Goal: Book appointment/travel/reservation

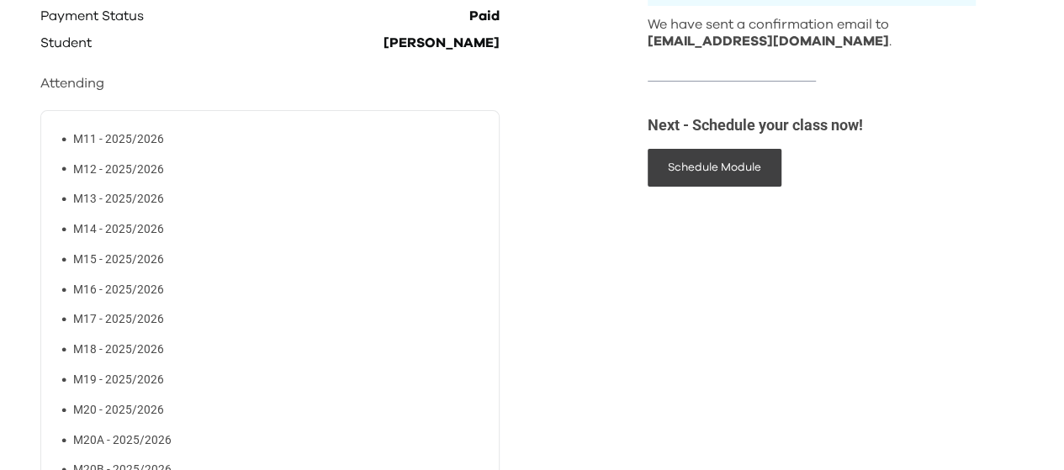
scroll to position [136, 0]
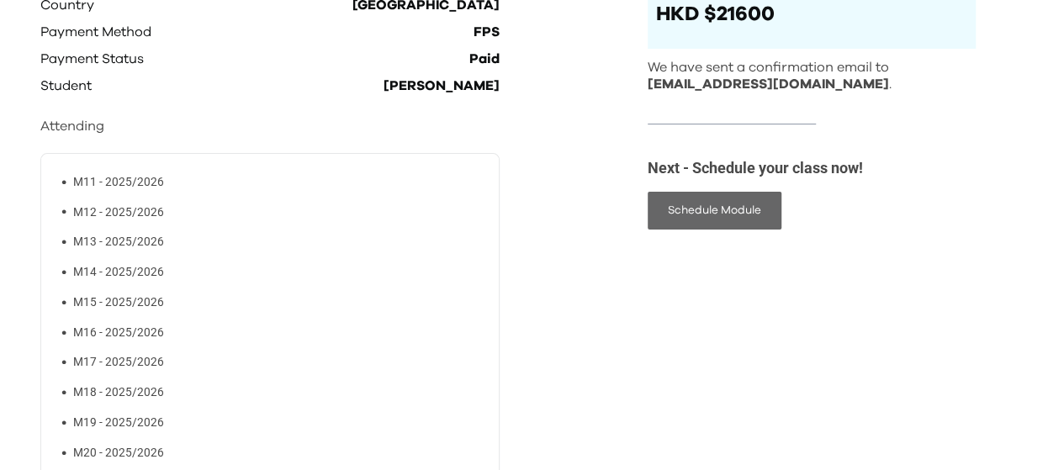
drag, startPoint x: 700, startPoint y: 213, endPoint x: 686, endPoint y: 214, distance: 13.6
click at [698, 213] on button "Schedule Module" at bounding box center [715, 211] width 134 height 38
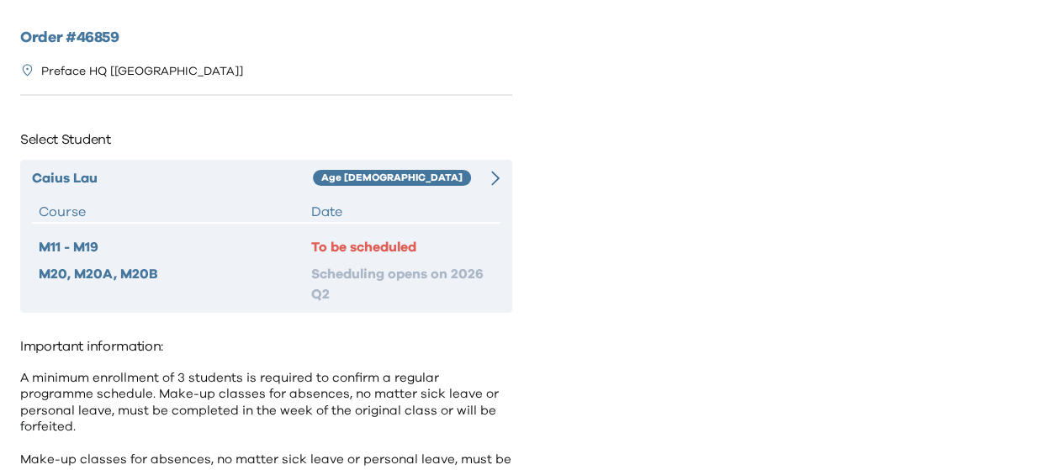
click at [413, 251] on div "To be scheduled" at bounding box center [402, 247] width 182 height 20
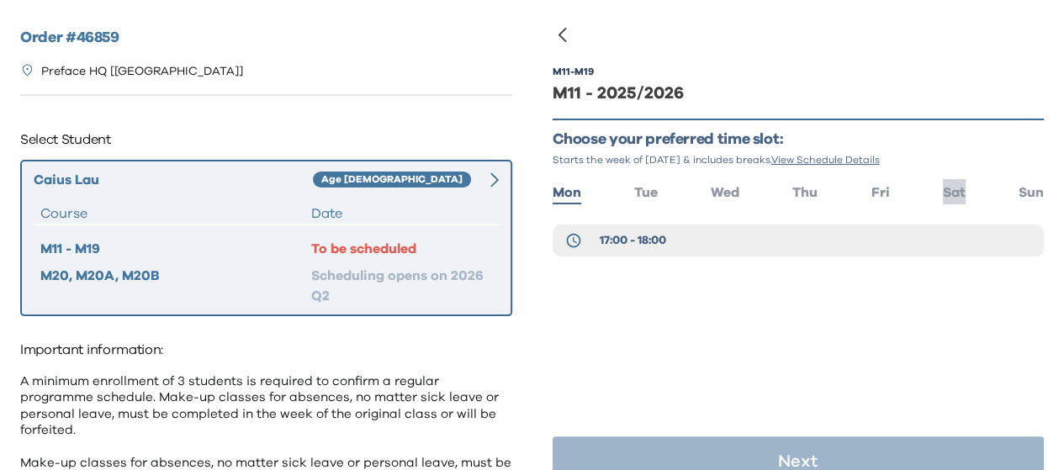
click at [943, 198] on span "Sat" at bounding box center [954, 192] width 23 height 13
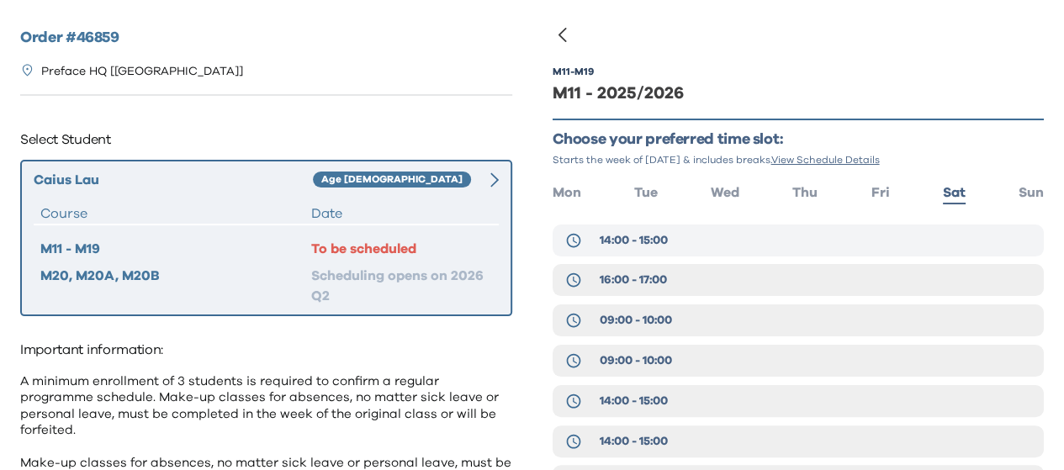
click at [655, 236] on span "14:00 - 15:00" at bounding box center [633, 240] width 68 height 17
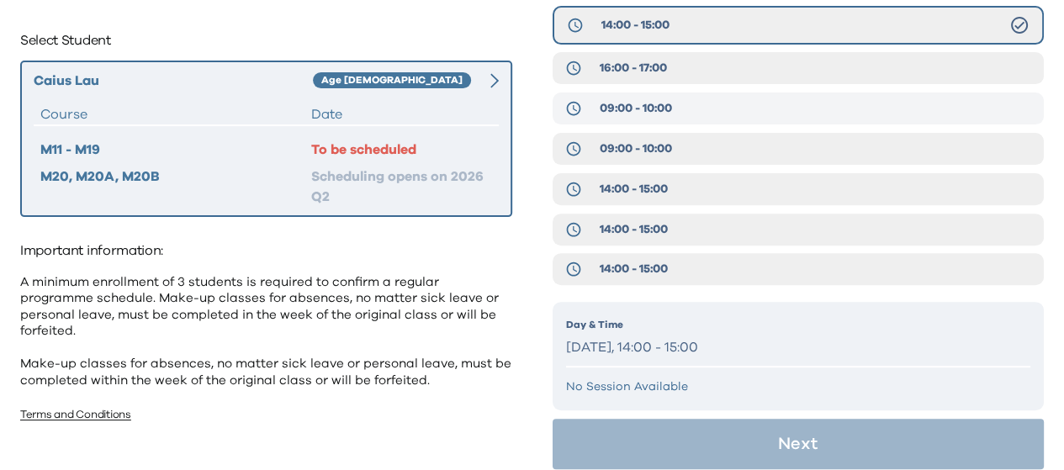
scroll to position [234, 0]
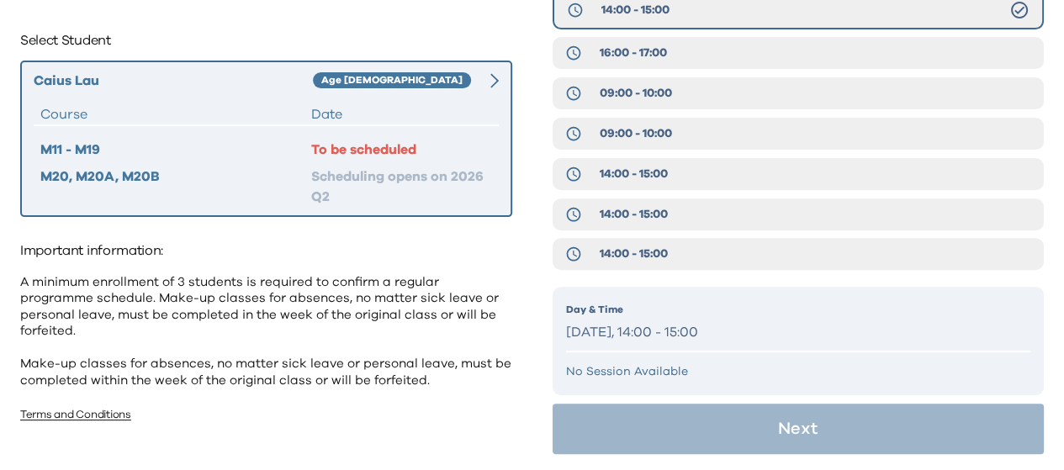
click at [670, 332] on p "[DATE], 14:00 - 15:00" at bounding box center [798, 332] width 465 height 24
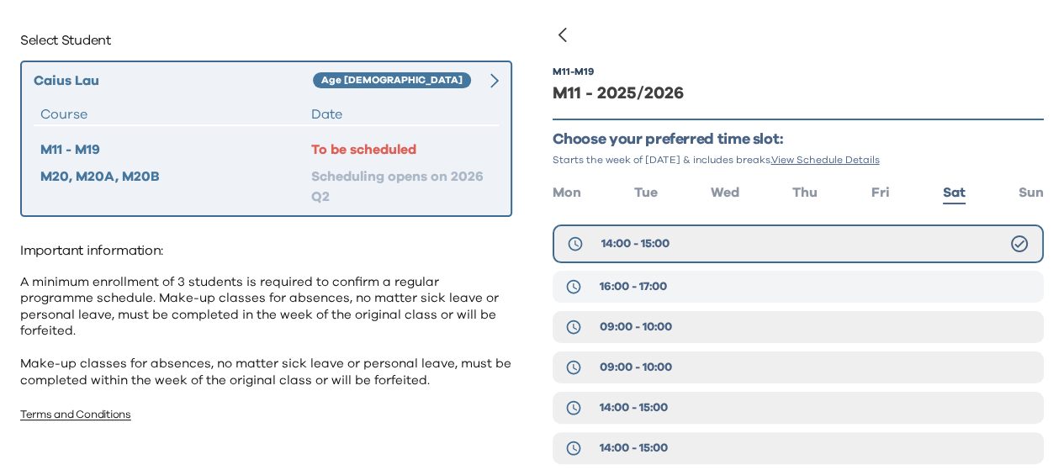
click at [745, 278] on button "16:00 - 17:00" at bounding box center [799, 287] width 492 height 32
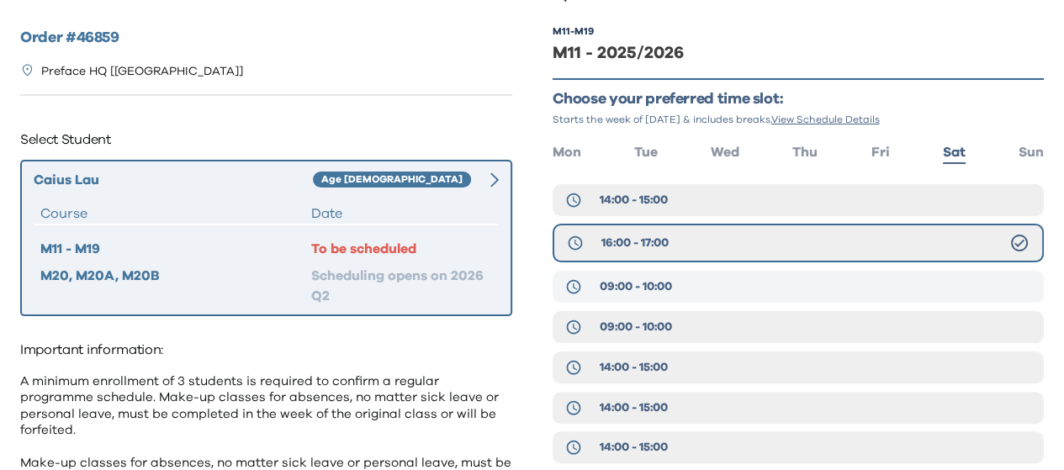
scroll to position [27, 0]
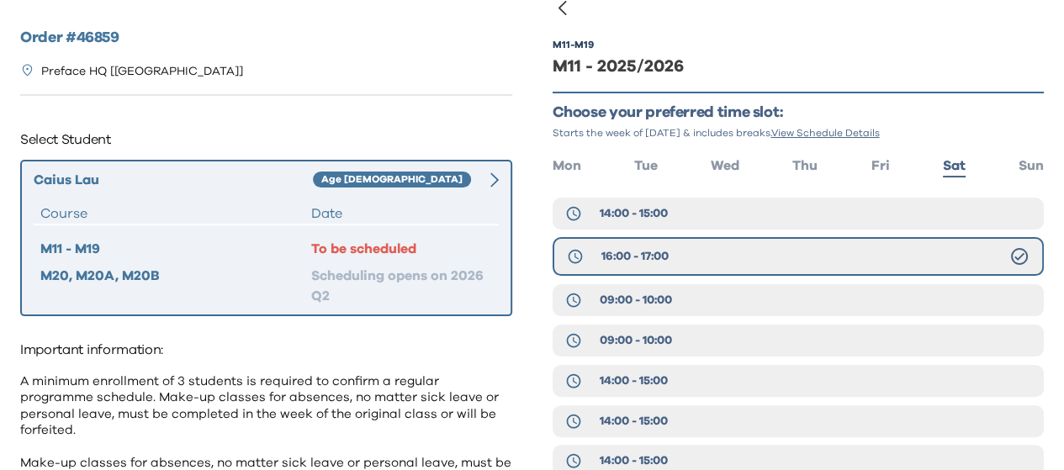
click at [686, 195] on div "M11 - M19 M11 - 2025/2026 Choose your preferred time slot: Starts the week of […" at bounding box center [799, 382] width 492 height 738
click at [683, 208] on button "14:00 - 15:00" at bounding box center [799, 214] width 492 height 32
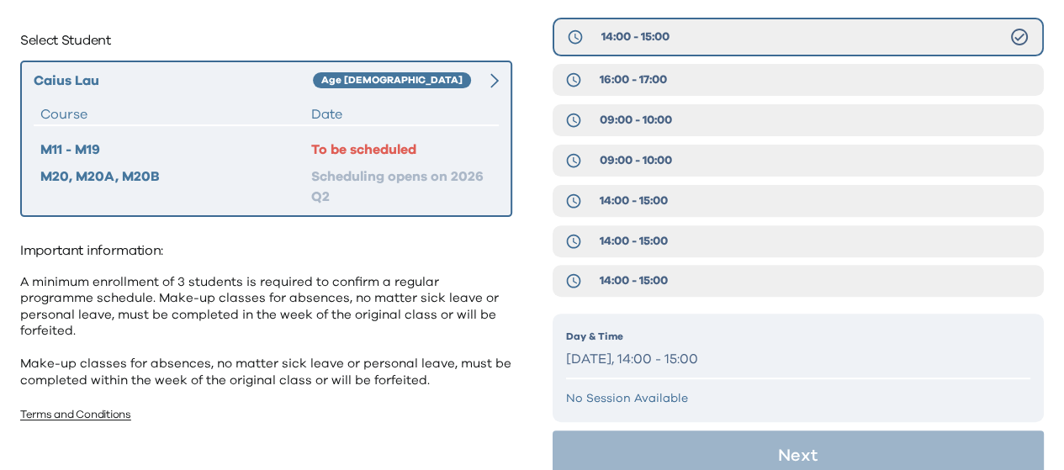
scroll to position [234, 0]
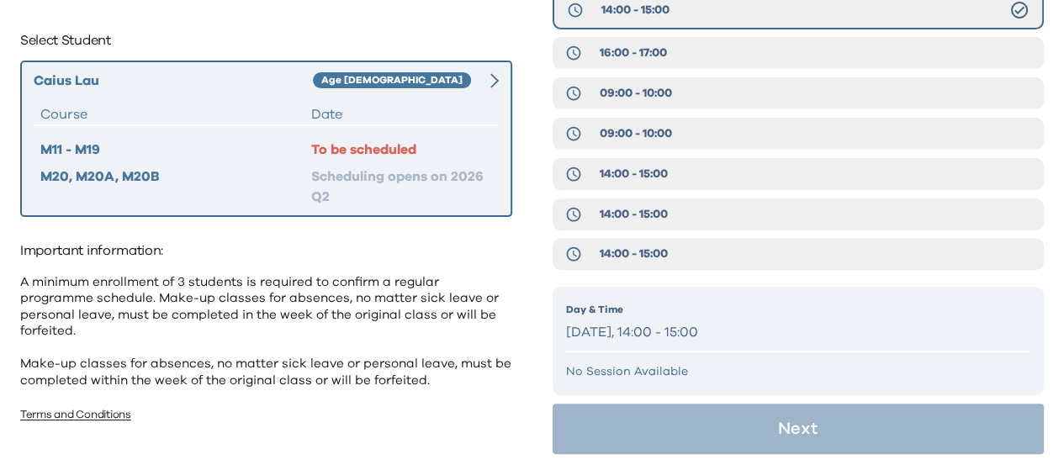
click at [606, 373] on p "No Session Available" at bounding box center [798, 371] width 465 height 17
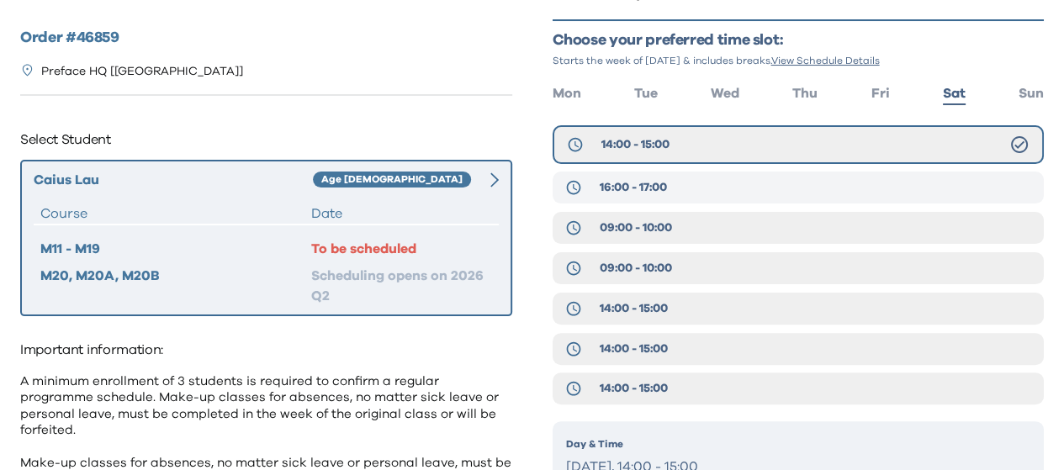
scroll to position [140, 0]
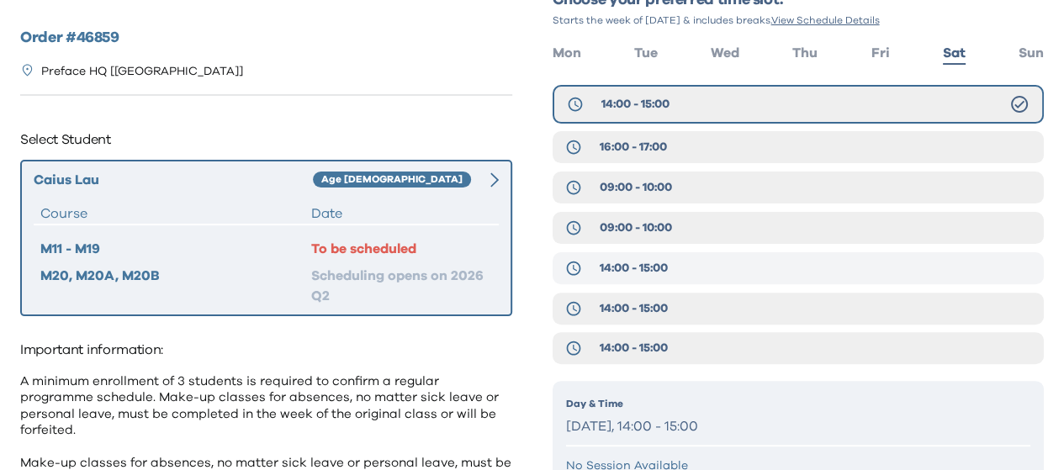
click at [665, 273] on span "14:00 - 15:00" at bounding box center [633, 268] width 68 height 17
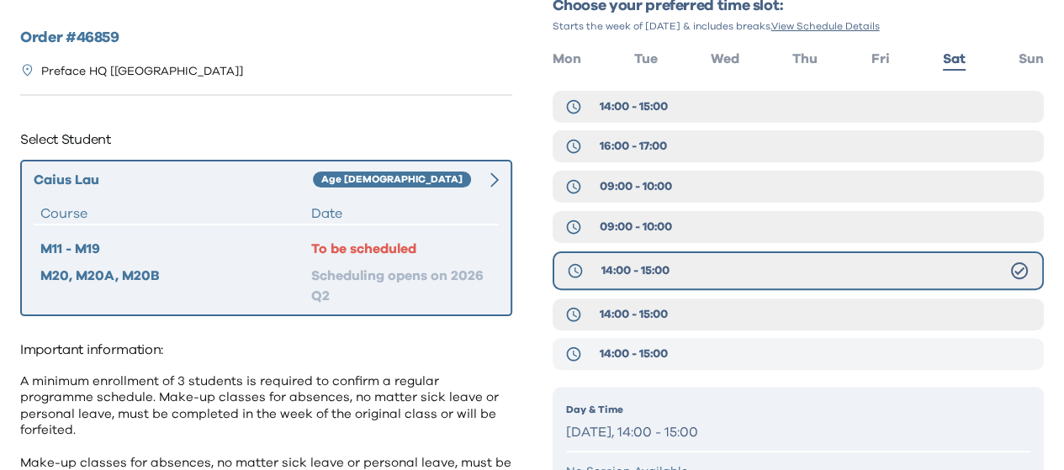
scroll to position [94, 0]
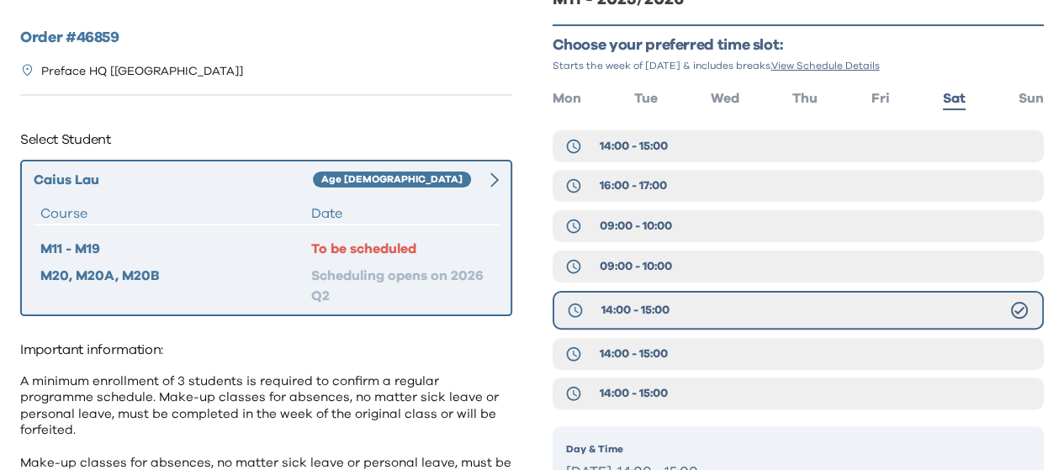
click at [681, 248] on div "14:00 - 15:00 16:00 - 17:00 09:00 - 10:00 09:00 - 10:00 14:00 - 15:00 14:00 - 1…" at bounding box center [799, 274] width 492 height 288
click at [683, 267] on button "09:00 - 10:00" at bounding box center [799, 267] width 492 height 32
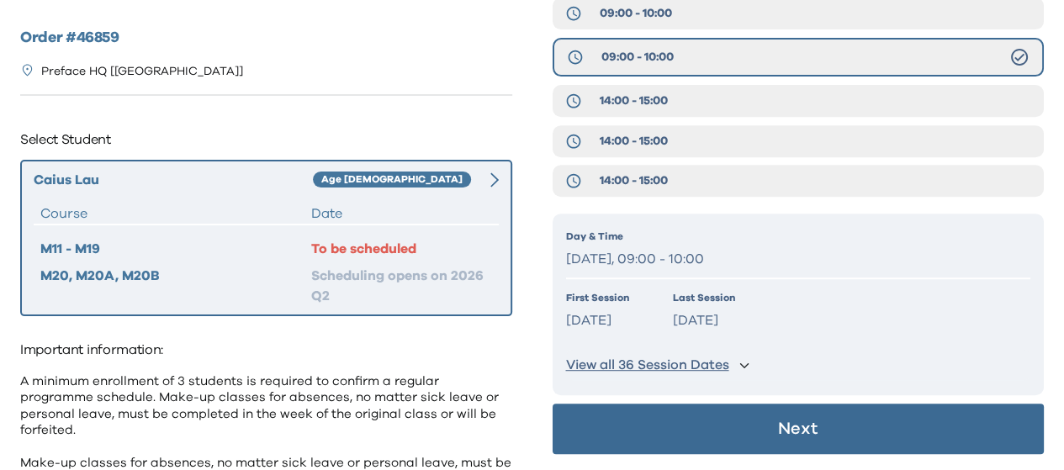
scroll to position [308, 0]
click at [741, 366] on icon "button" at bounding box center [744, 364] width 10 height 10
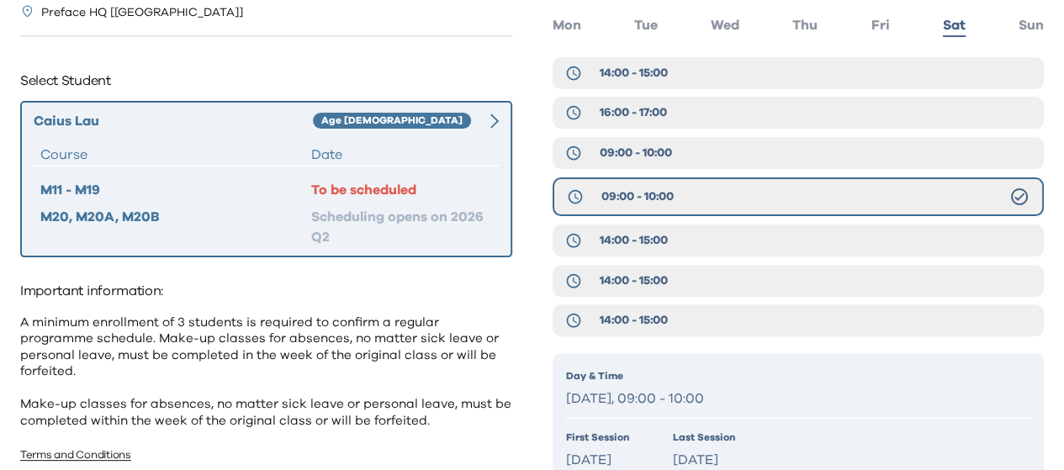
scroll to position [99, 0]
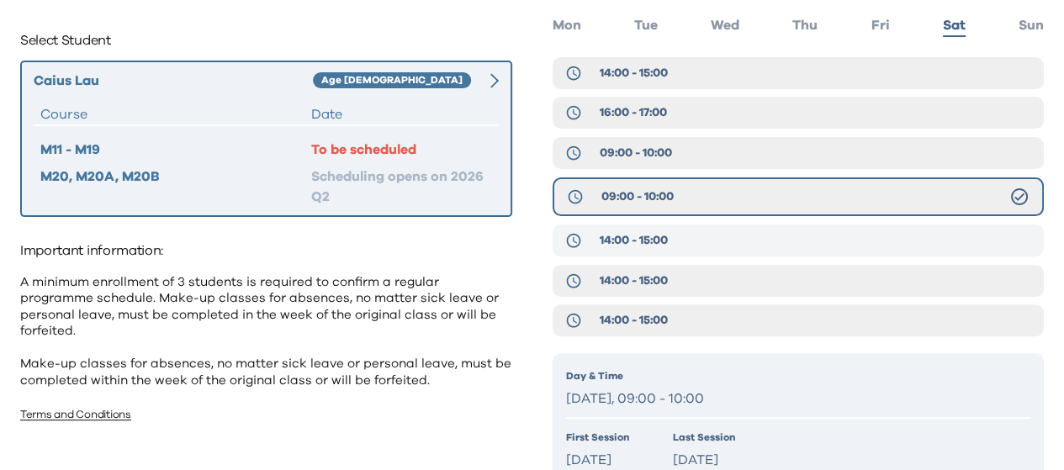
click at [626, 241] on span "14:00 - 15:00" at bounding box center [633, 240] width 68 height 17
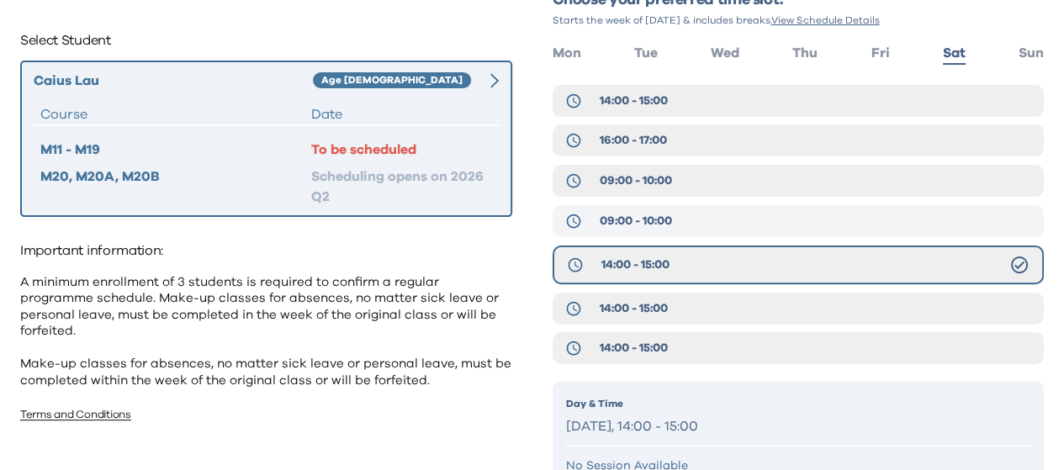
scroll to position [234, 0]
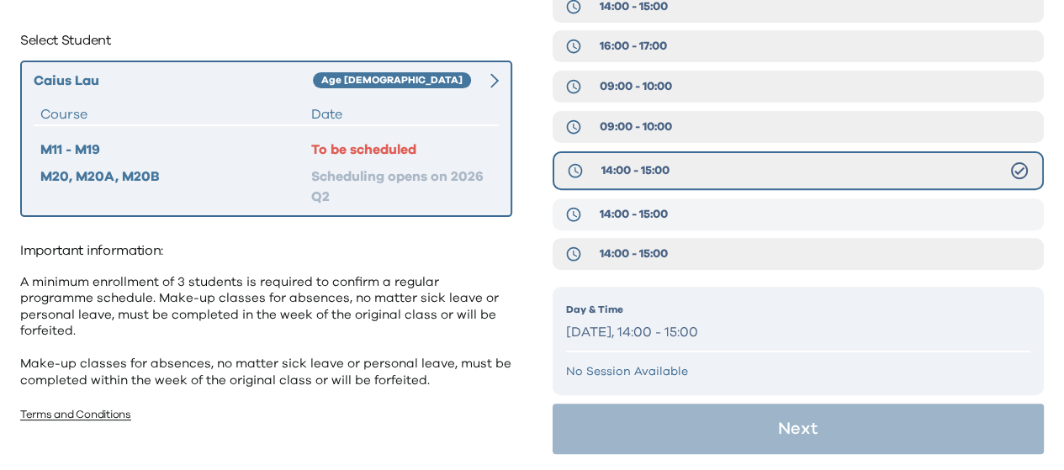
click at [639, 227] on button "14:00 - 15:00" at bounding box center [799, 214] width 492 height 32
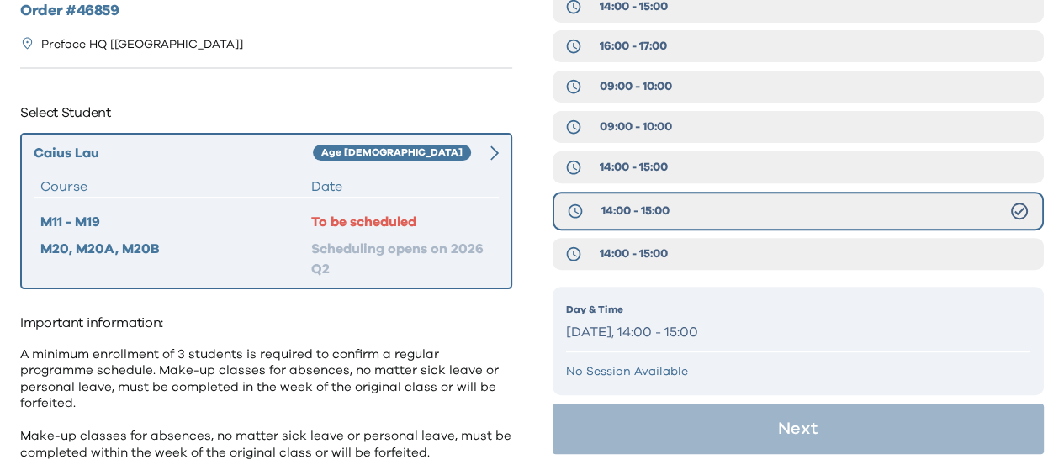
scroll to position [0, 0]
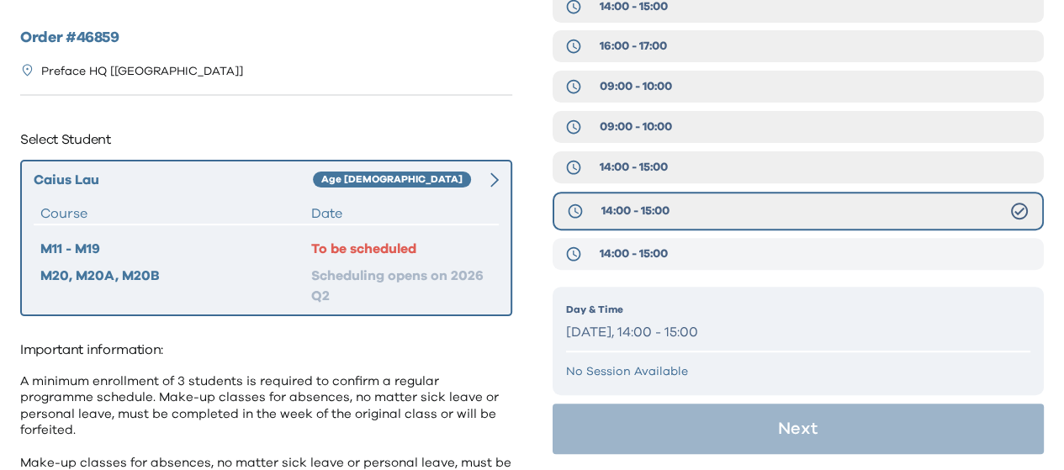
click at [651, 253] on span "14:00 - 15:00" at bounding box center [633, 254] width 68 height 17
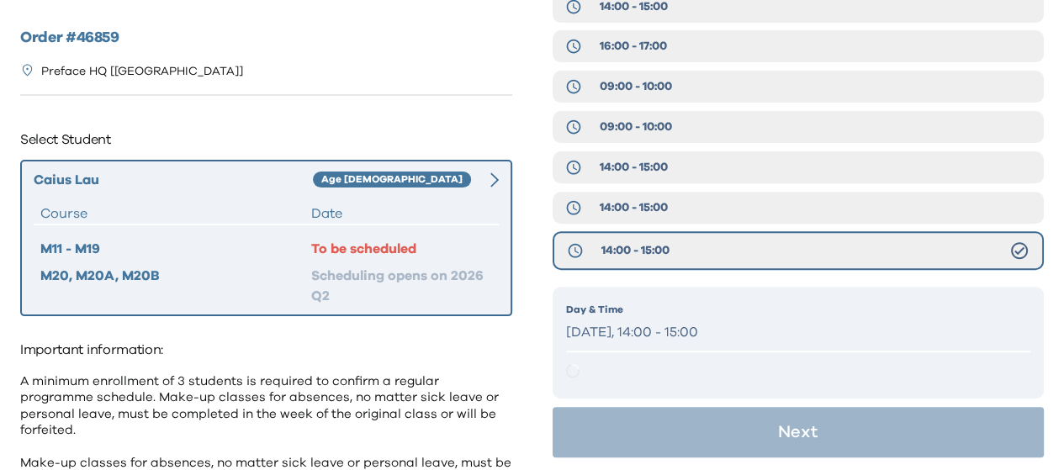
scroll to position [99, 0]
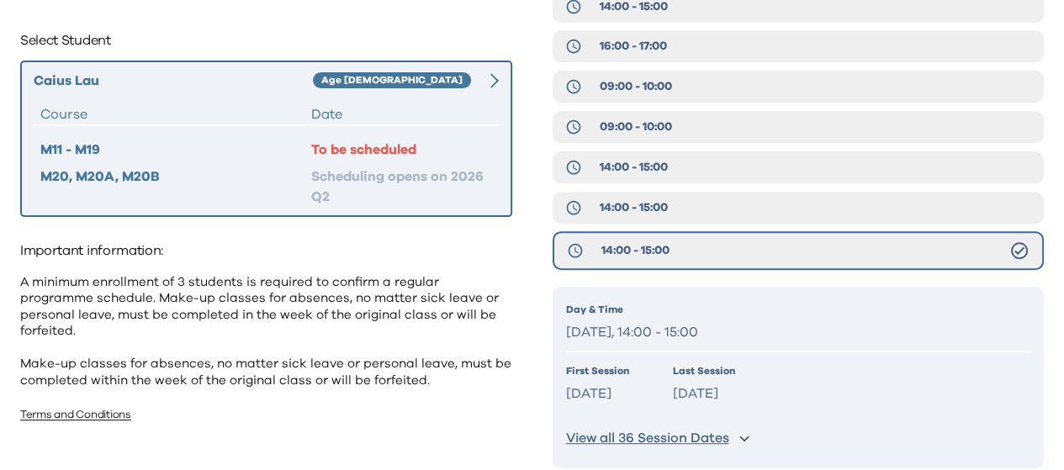
click at [746, 437] on icon "button" at bounding box center [744, 438] width 10 height 10
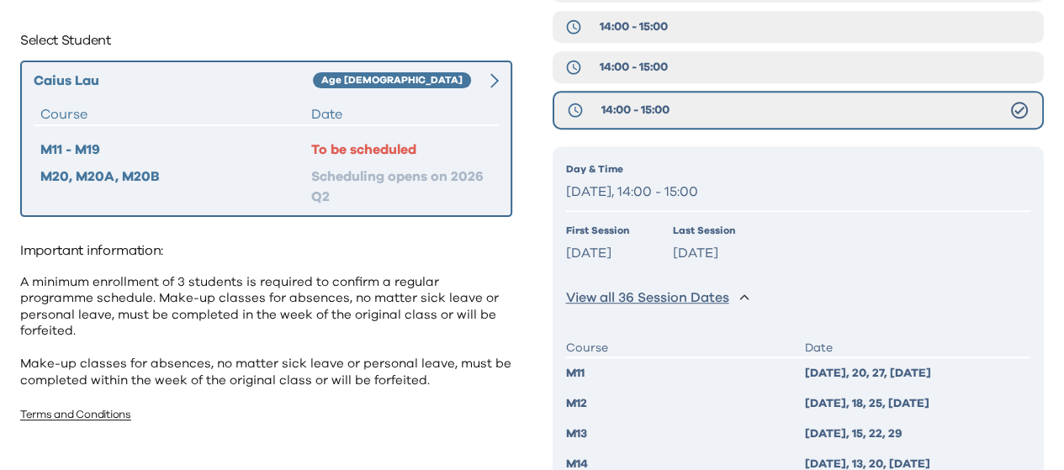
scroll to position [515, 0]
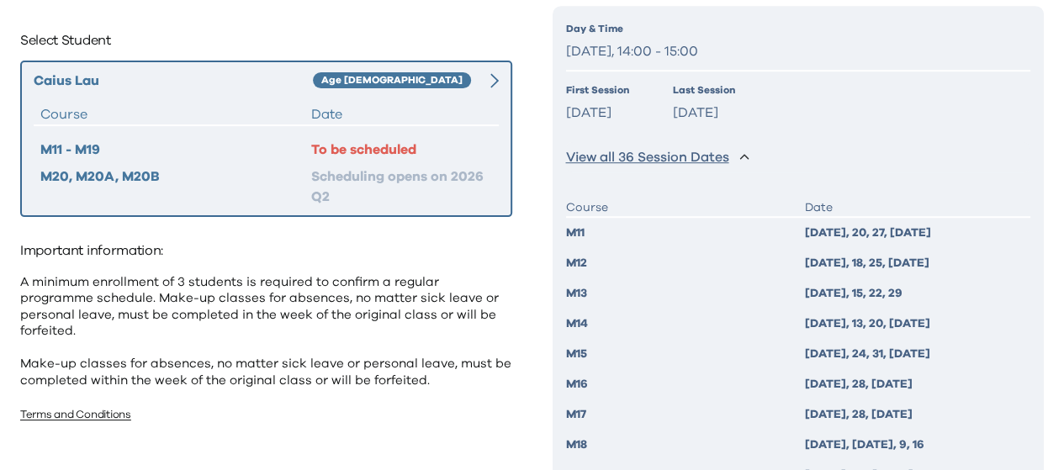
click at [796, 230] on div "M11 [DATE], 20, 27, [DATE]" at bounding box center [798, 233] width 465 height 30
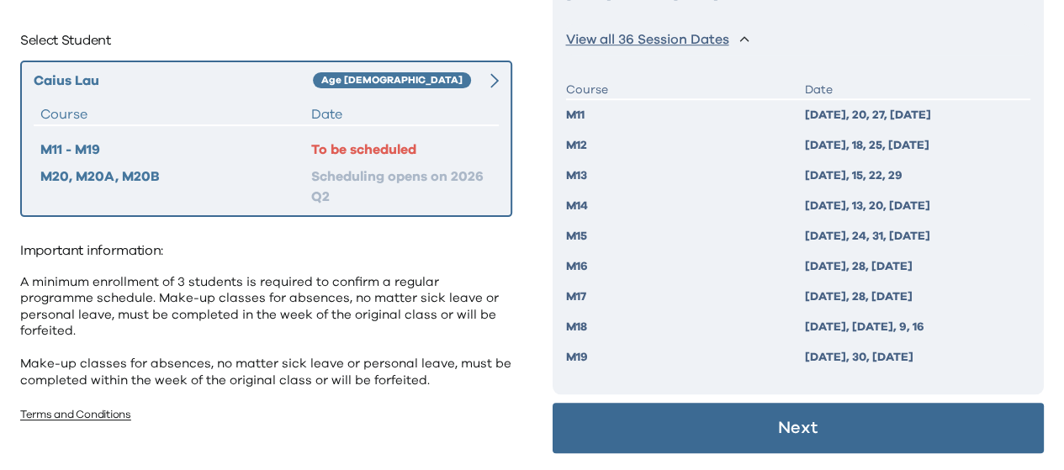
click at [794, 437] on p "Next" at bounding box center [798, 428] width 40 height 17
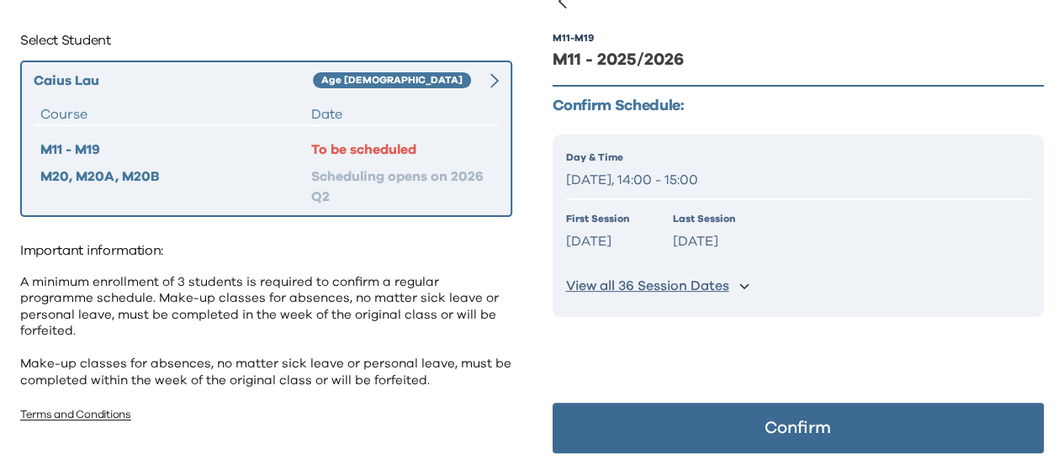
scroll to position [34, 0]
click at [745, 290] on icon "button" at bounding box center [744, 286] width 10 height 10
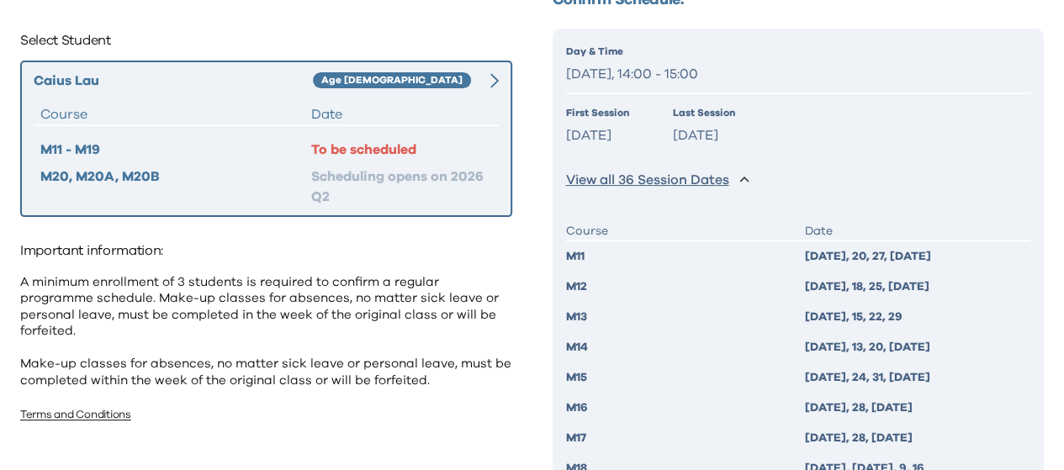
scroll to position [280, 0]
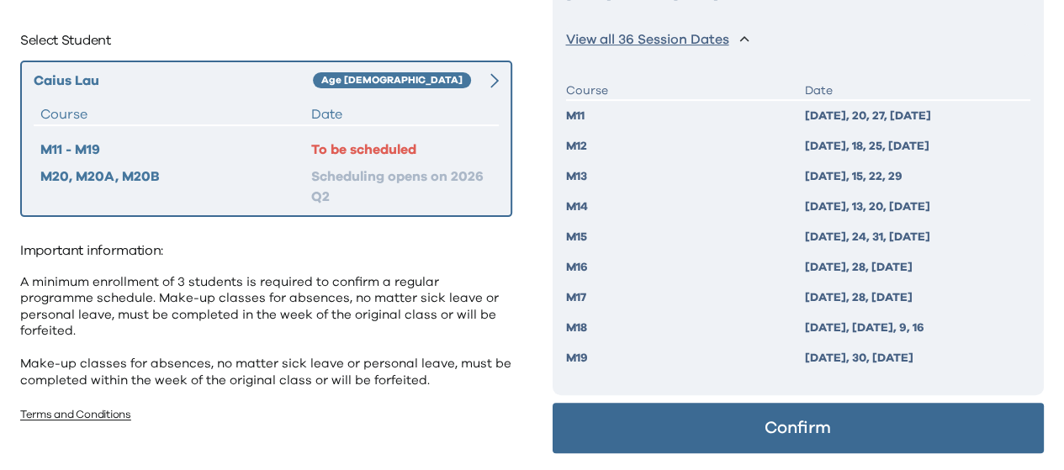
click at [781, 427] on p "Confirm" at bounding box center [798, 428] width 66 height 17
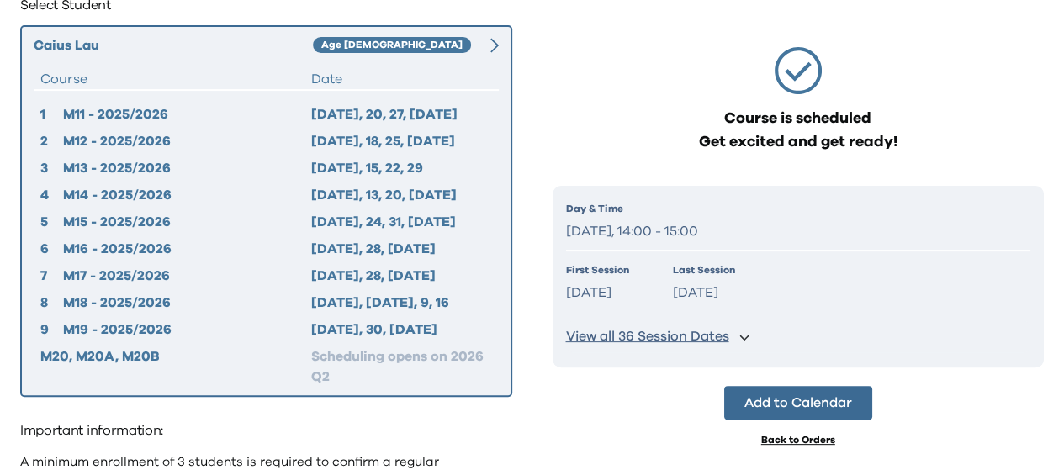
scroll to position [99, 0]
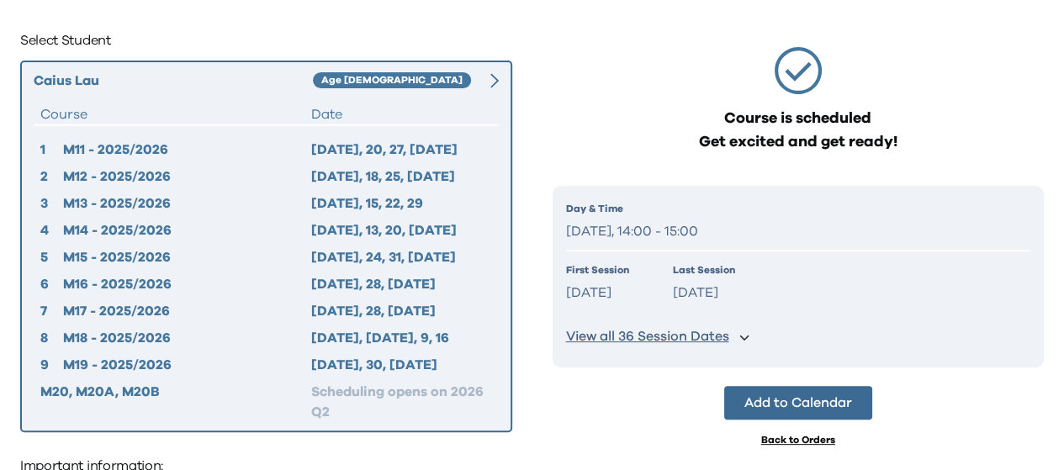
click at [800, 410] on button "Add to Calendar" at bounding box center [798, 403] width 148 height 34
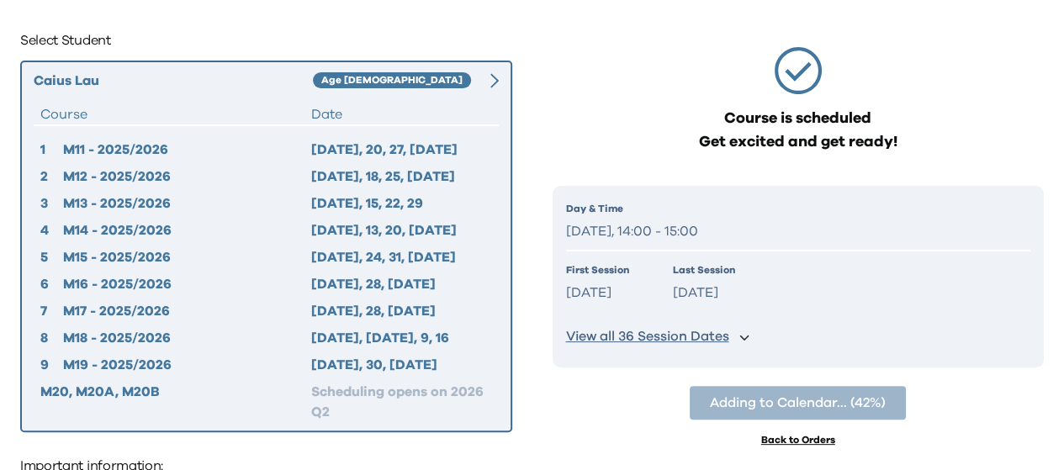
click at [746, 337] on icon "button" at bounding box center [744, 337] width 10 height 10
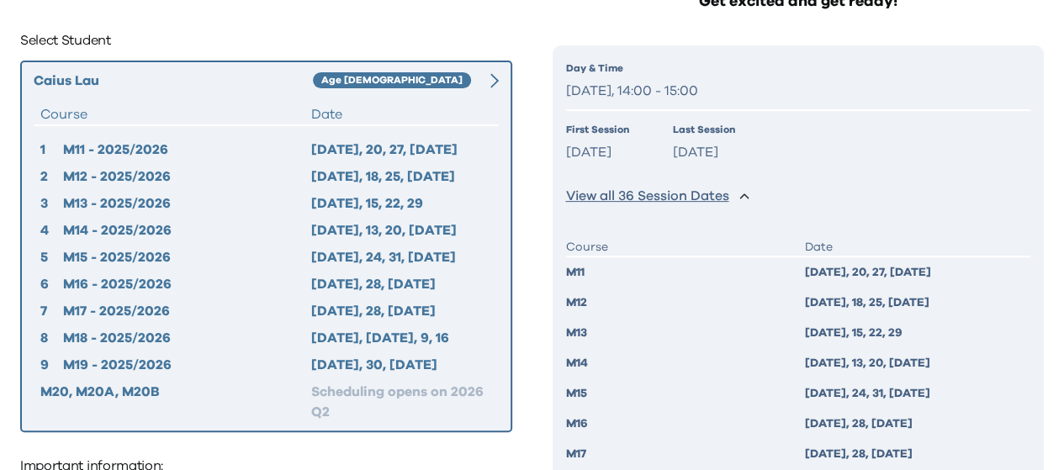
scroll to position [389, 0]
